Goal: Information Seeking & Learning: Understand process/instructions

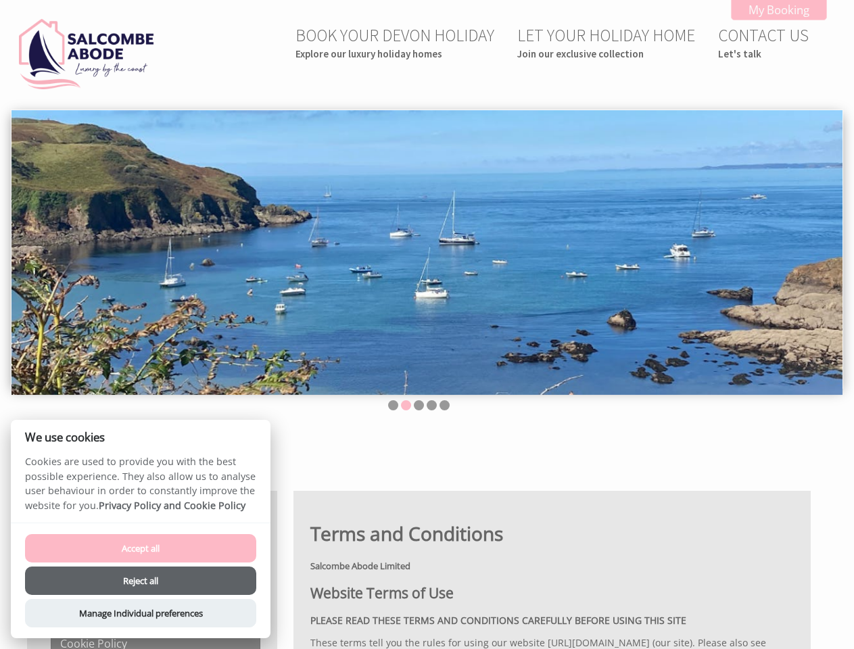
click at [427, 324] on img at bounding box center [426, 252] width 831 height 285
click at [427, 249] on img at bounding box center [426, 252] width 831 height 285
click at [393, 405] on li at bounding box center [393, 405] width 10 height 10
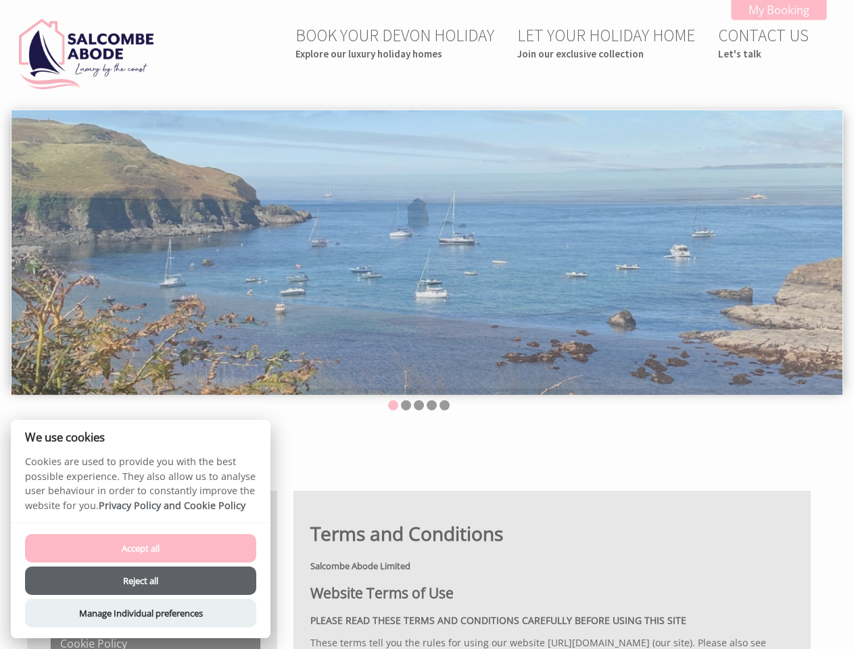
click at [406, 405] on li at bounding box center [406, 405] width 10 height 10
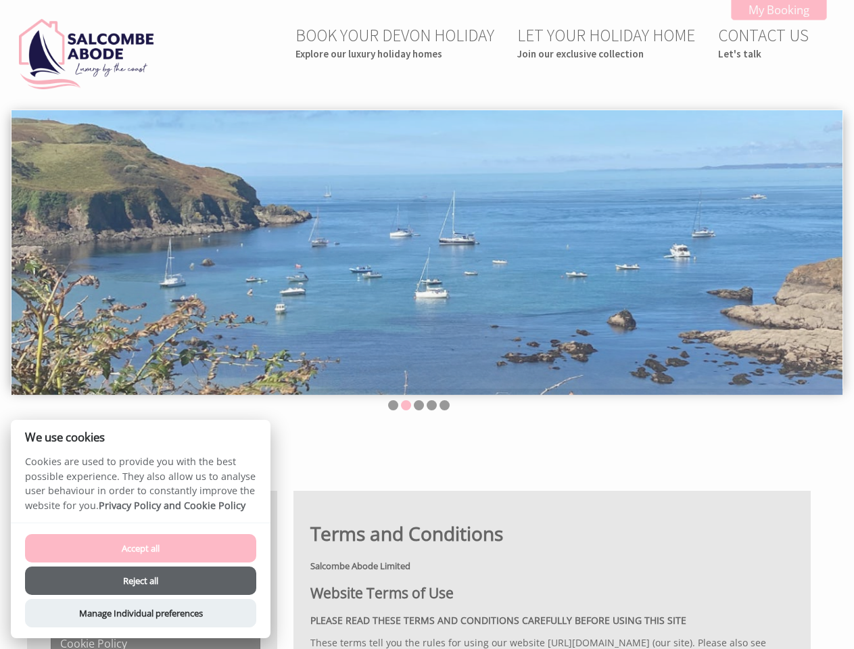
click at [418, 405] on li at bounding box center [419, 405] width 10 height 10
click at [431, 405] on li at bounding box center [432, 405] width 10 height 10
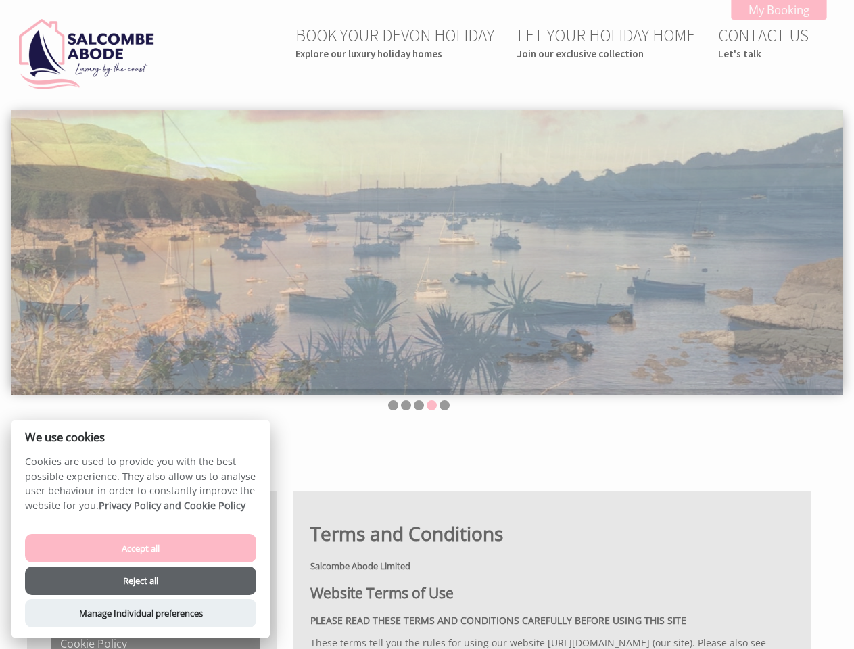
click at [444, 405] on li at bounding box center [444, 405] width 10 height 10
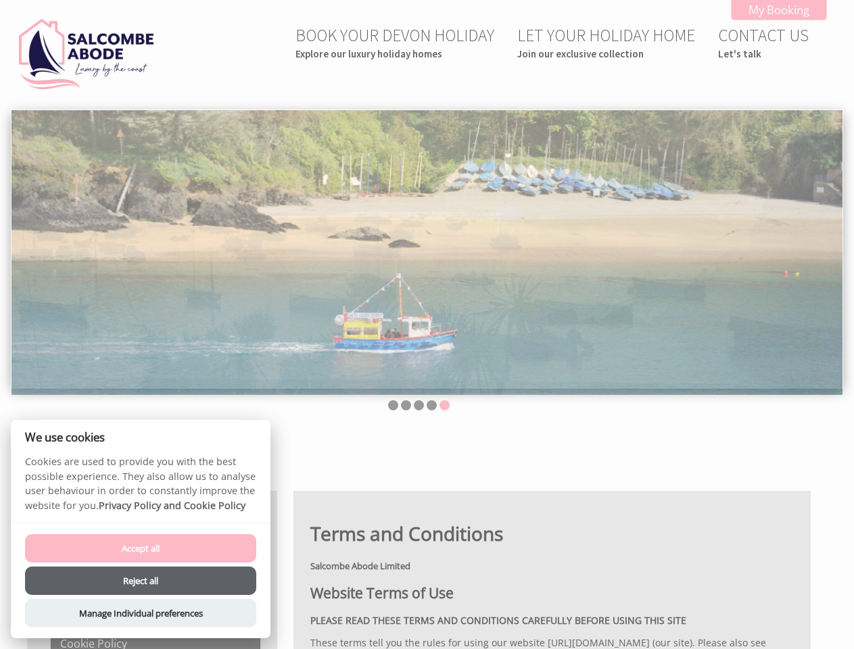
click at [141, 548] on button "Accept all" at bounding box center [140, 548] width 231 height 28
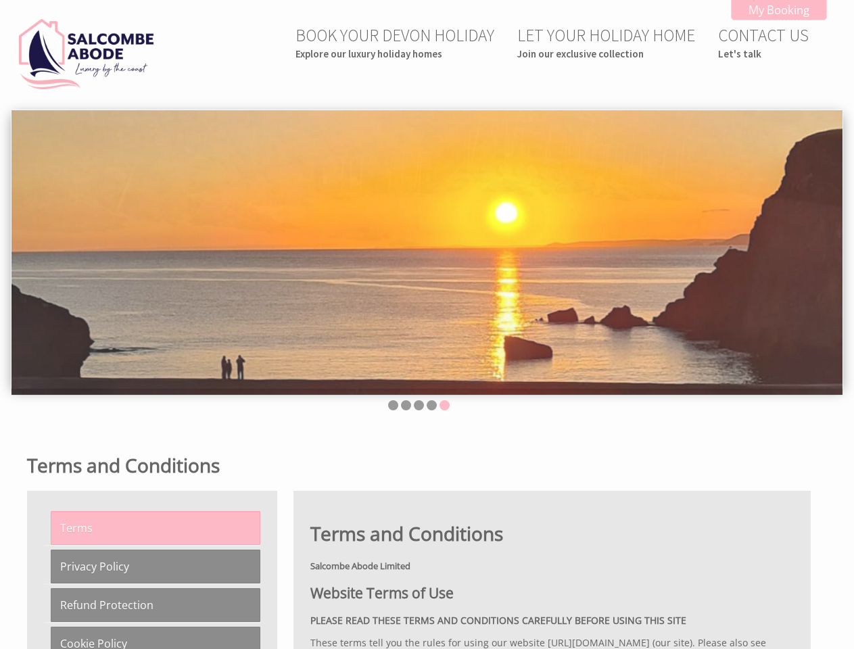
click at [141, 584] on button "Reject all" at bounding box center [140, 598] width 231 height 28
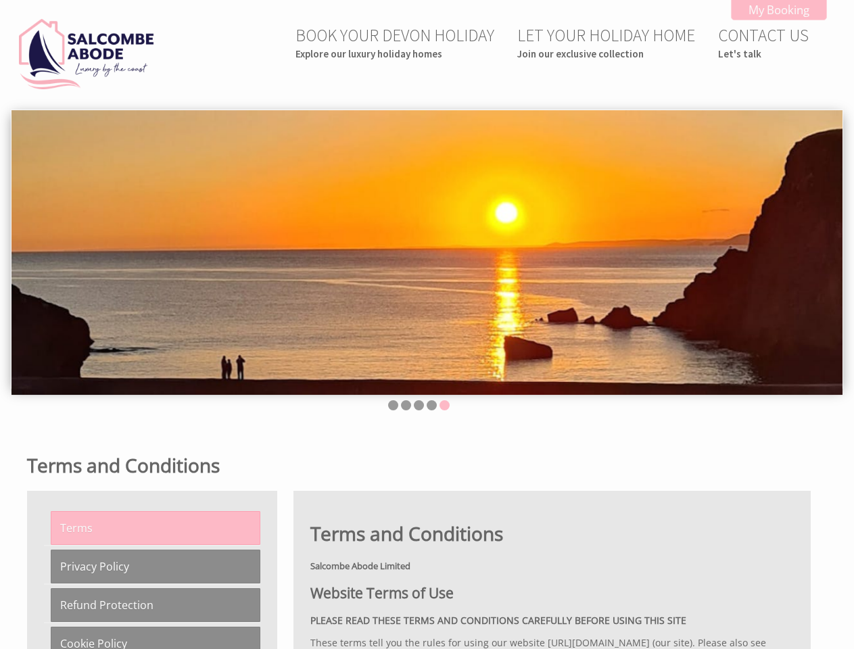
click at [141, 613] on link "Refund Protection" at bounding box center [156, 605] width 210 height 34
